Goal: Navigation & Orientation: Find specific page/section

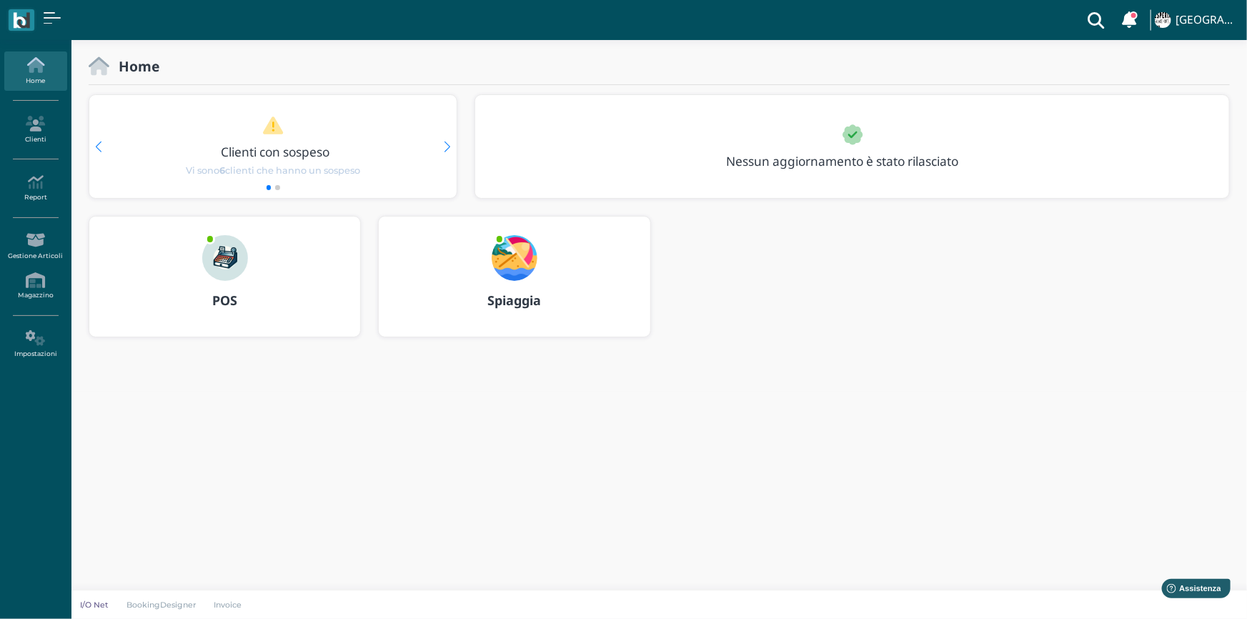
click at [219, 271] on img at bounding box center [225, 258] width 46 height 46
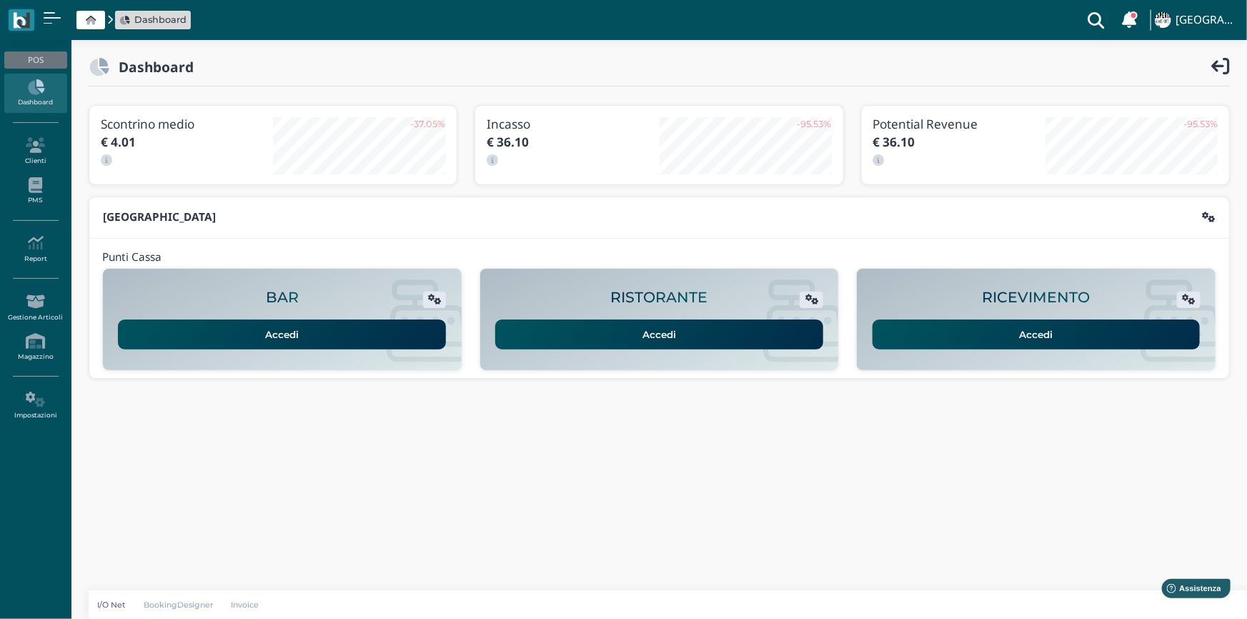
click at [939, 335] on link "Accedi" at bounding box center [1036, 334] width 328 height 30
